Goal: Task Accomplishment & Management: Manage account settings

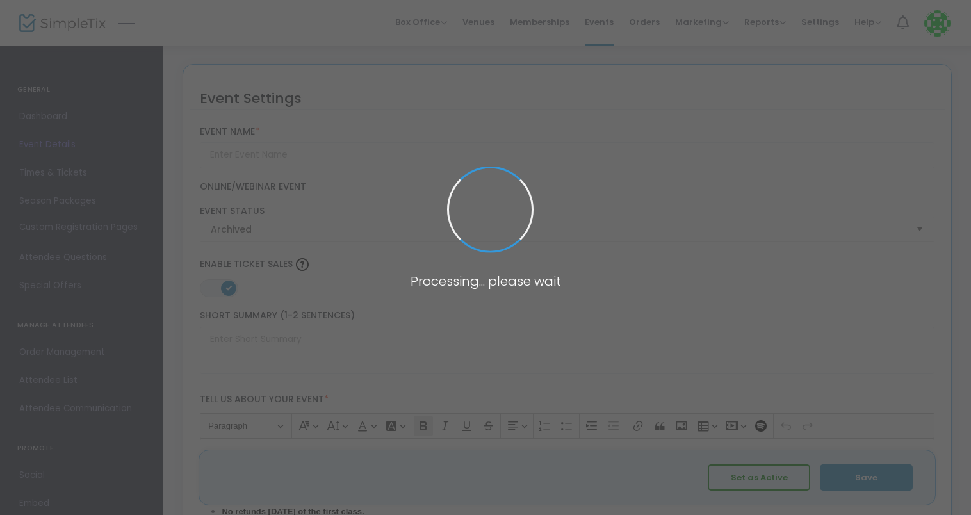
type input "2023 Fall Raptor Training Course"
type textarea "This Course includes five consecutive webinar classes that occur once a week. E…"
type input "Buy Tickets"
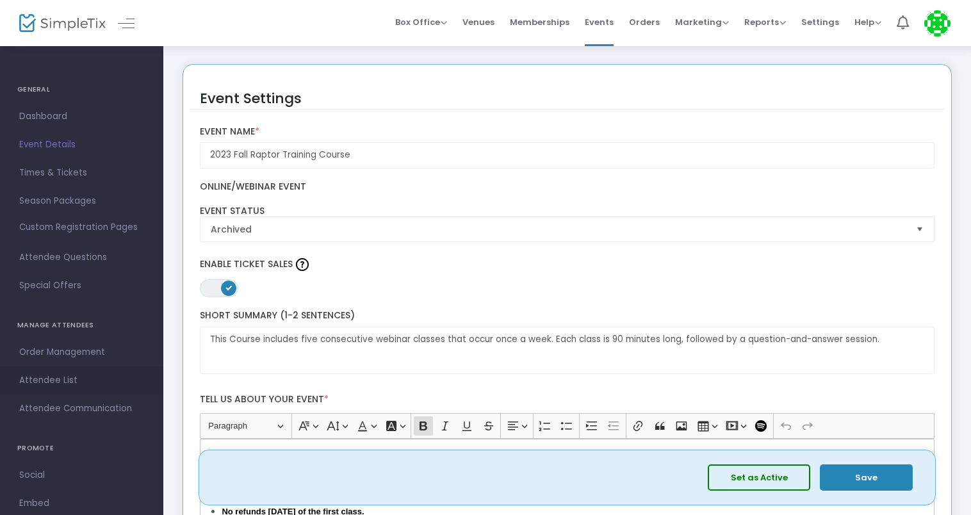
click at [62, 370] on link "Attendee List" at bounding box center [81, 380] width 163 height 28
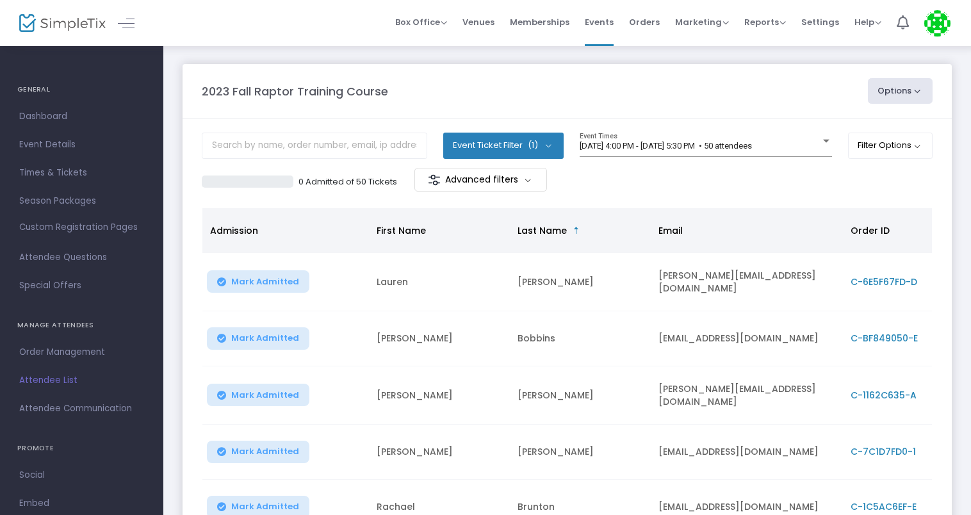
click at [535, 234] on span "Last Name" at bounding box center [542, 230] width 49 height 13
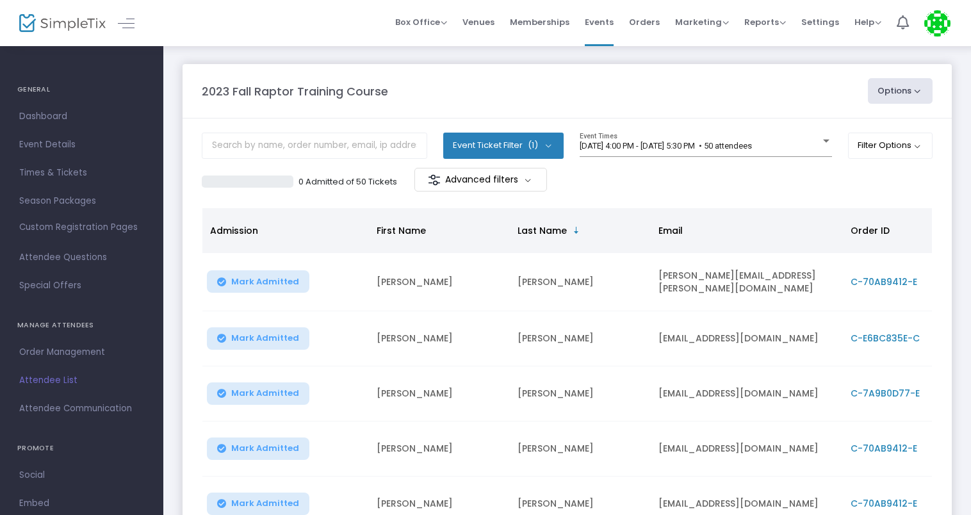
click at [535, 234] on span "Last Name" at bounding box center [542, 230] width 49 height 13
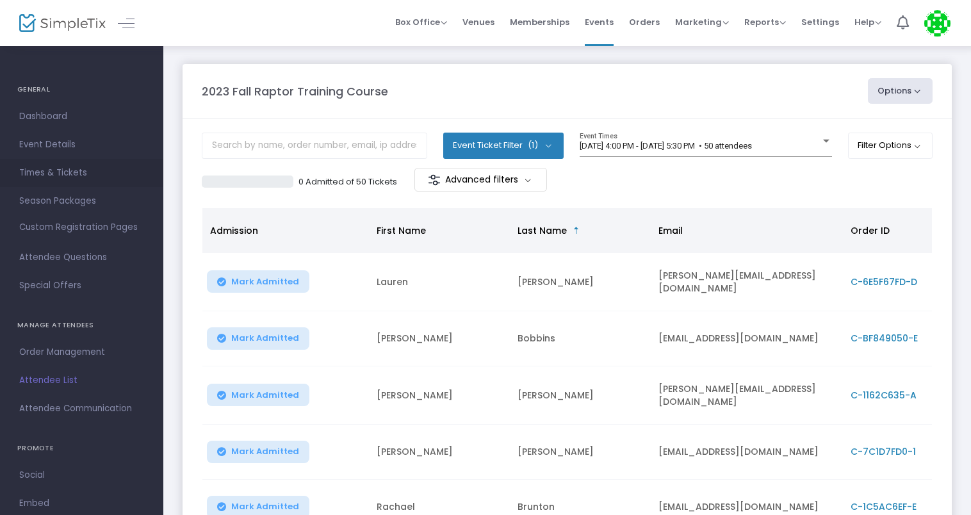
click at [56, 172] on span "Times & Tickets" at bounding box center [81, 173] width 125 height 17
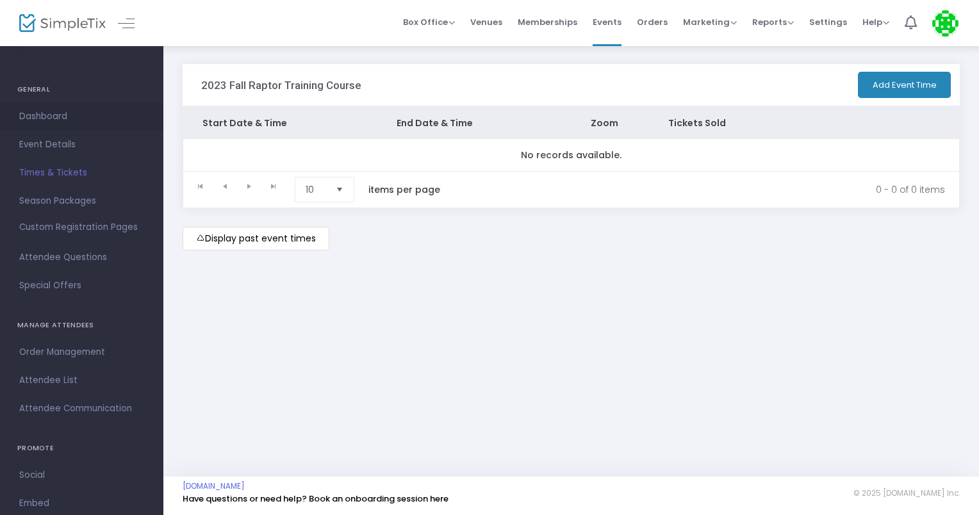
click at [43, 120] on span "Dashboard" at bounding box center [81, 116] width 125 height 17
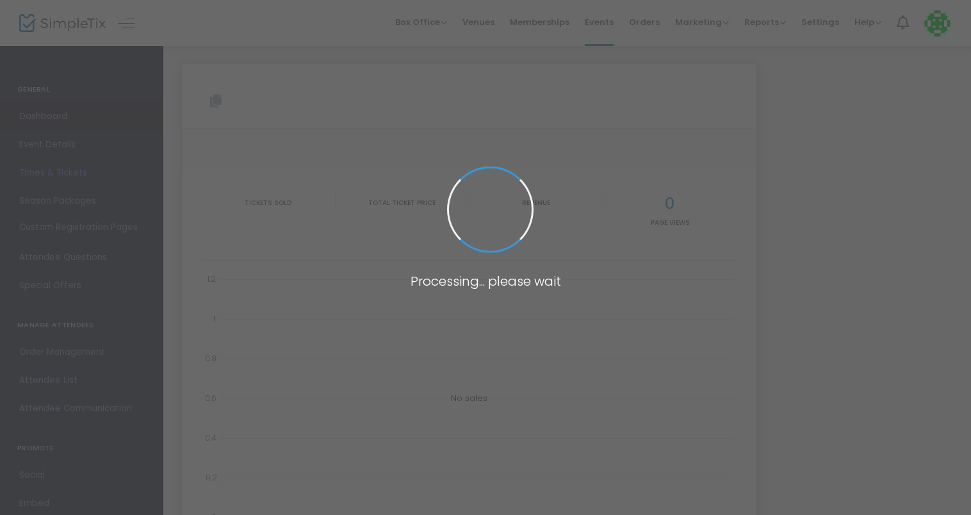
type input "[URL][DOMAIN_NAME]"
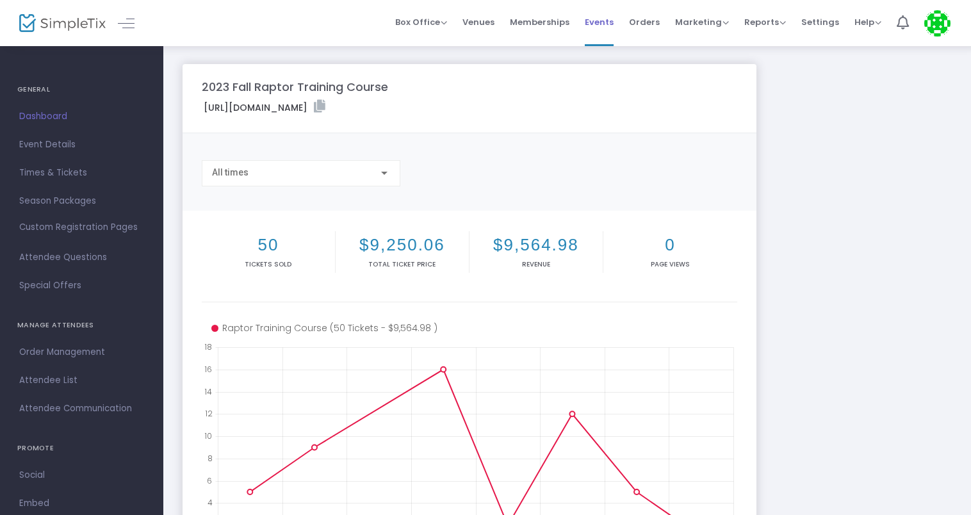
click at [605, 34] on span "Events" at bounding box center [599, 22] width 29 height 33
